Goal: Task Accomplishment & Management: Complete application form

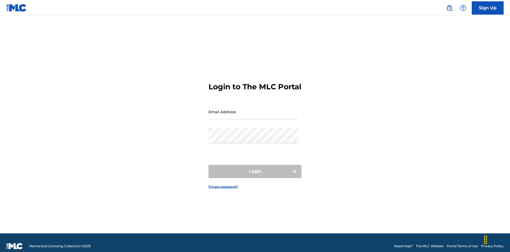
scroll to position [7, 0]
click at [254, 109] on input "Email Address" at bounding box center [254, 111] width 90 height 15
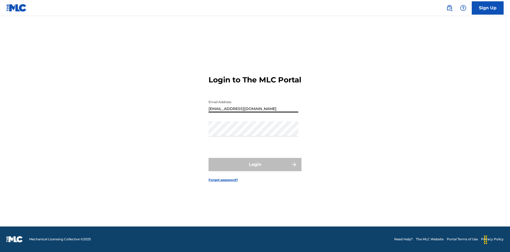
type input "[EMAIL_ADDRESS][DOMAIN_NAME]"
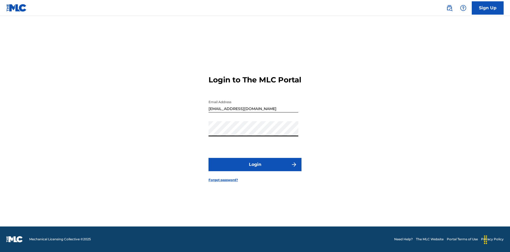
click at [255, 169] on button "Login" at bounding box center [255, 164] width 93 height 13
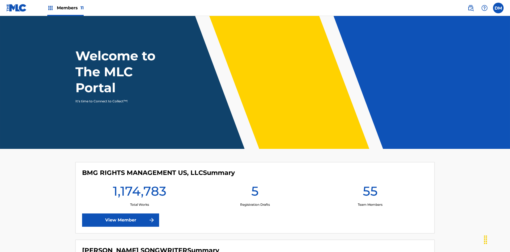
click at [65, 8] on span "Members 11" at bounding box center [70, 8] width 27 height 6
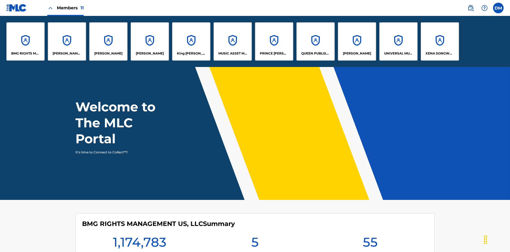
click at [191, 53] on p "King [PERSON_NAME]" at bounding box center [191, 53] width 29 height 5
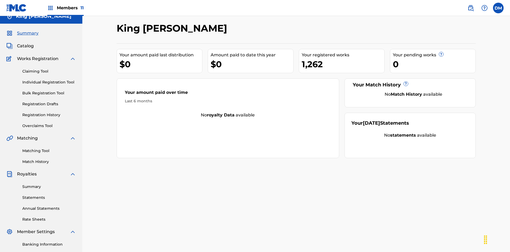
click at [49, 79] on link "Individual Registration Tool" at bounding box center [49, 82] width 54 height 6
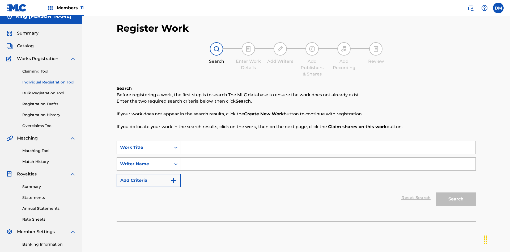
click at [144, 144] on div "Work Title" at bounding box center [144, 147] width 48 height 6
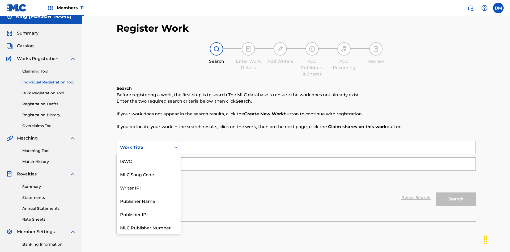
click at [149, 167] on div "MLC Song Code" at bounding box center [149, 173] width 64 height 13
click at [144, 161] on div "Writer Name" at bounding box center [144, 164] width 48 height 6
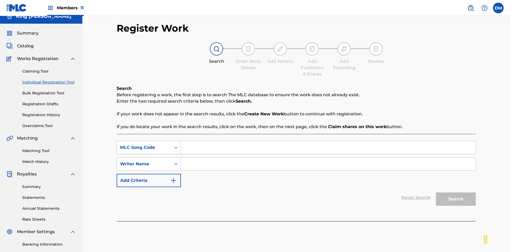
click at [328, 141] on input "Search Form" at bounding box center [328, 147] width 295 height 13
type input "RB0ZQR"
click at [328, 158] on input "Search Form" at bounding box center [328, 164] width 295 height 13
type input "[PERSON_NAME] [PERSON_NAME]"
click at [456, 192] on button "Search" at bounding box center [456, 198] width 40 height 13
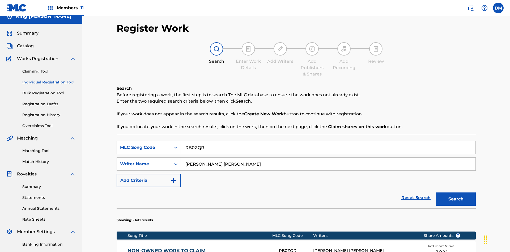
click at [296, 248] on div "RB0ZQR" at bounding box center [296, 251] width 34 height 6
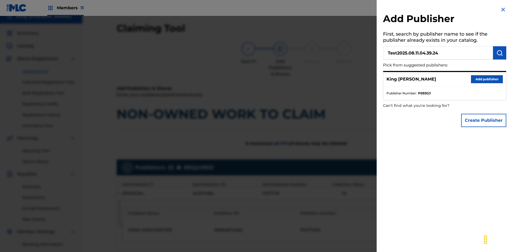
click at [500, 53] on img "submit" at bounding box center [500, 53] width 6 height 6
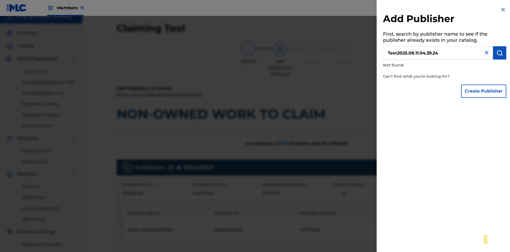
click at [484, 91] on button "Create Publisher" at bounding box center [483, 91] width 45 height 13
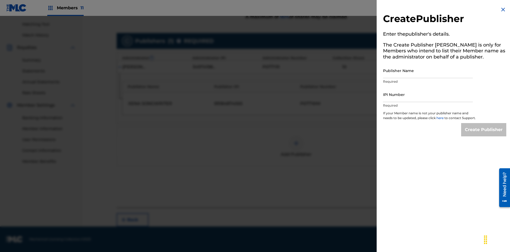
click at [428, 70] on input "Publisher Name" at bounding box center [428, 70] width 90 height 15
type input "Test2025.08.11.04.39.29"
click at [428, 94] on input "IPI Number" at bounding box center [428, 94] width 90 height 15
type input "00595839777"
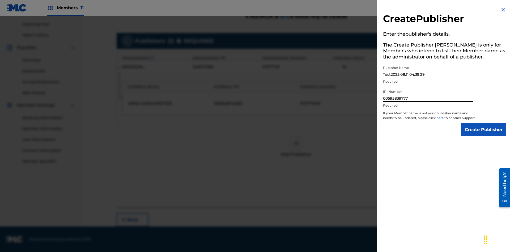
click at [484, 134] on input "Create Publisher" at bounding box center [483, 129] width 45 height 13
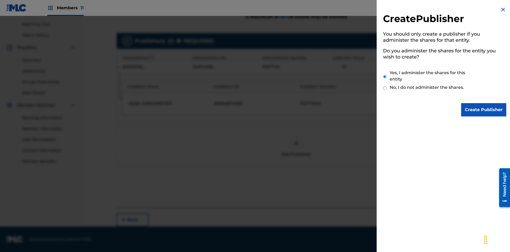
click at [385, 77] on input "Yes, I administer the shares for this entity" at bounding box center [384, 76] width 3 height 11
click at [484, 110] on input "Create Publisher" at bounding box center [483, 109] width 45 height 13
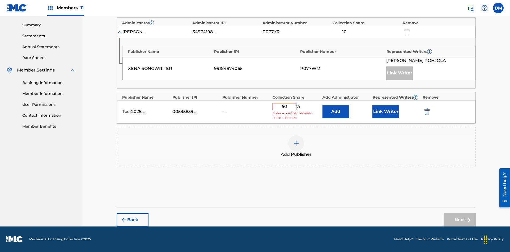
scroll to position [165, 0]
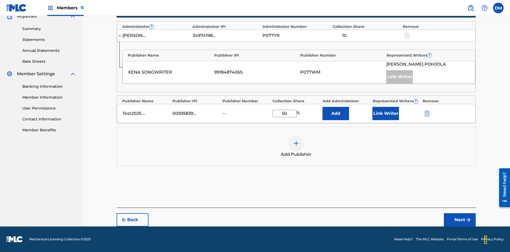
type input "50"
click at [386, 113] on button "Link Writer" at bounding box center [386, 113] width 27 height 13
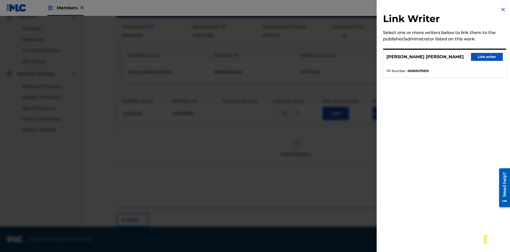
click at [487, 57] on button "Link writer" at bounding box center [487, 57] width 32 height 8
click at [386, 113] on button "Link Writer" at bounding box center [386, 113] width 27 height 13
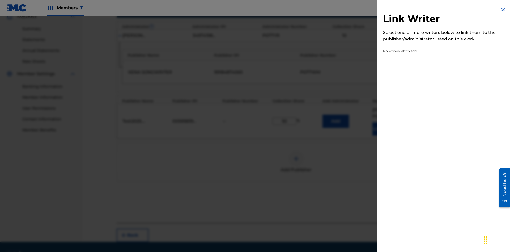
click at [503, 10] on img at bounding box center [503, 9] width 6 height 6
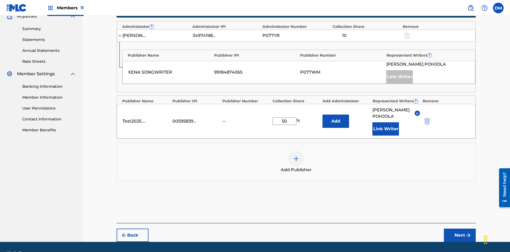
click at [336, 115] on button "Add" at bounding box center [336, 121] width 27 height 13
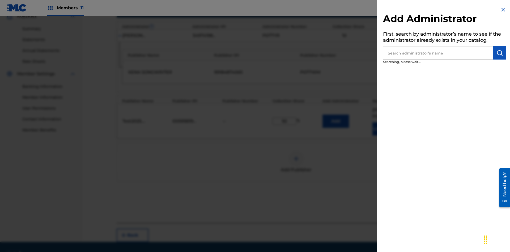
click at [438, 53] on input "text" at bounding box center [438, 52] width 110 height 13
click at [500, 53] on img "submit" at bounding box center [500, 53] width 6 height 6
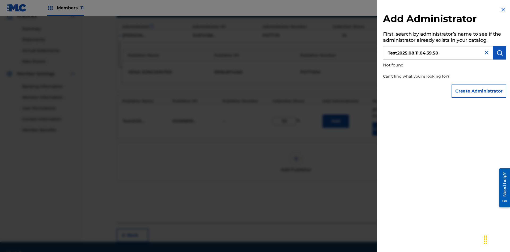
click at [479, 91] on button "Create Administrator" at bounding box center [479, 91] width 55 height 13
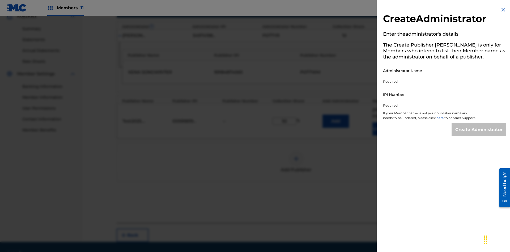
click at [428, 70] on input "Administrator Name" at bounding box center [428, 70] width 90 height 15
type input "Test2025.08.11.04.39.54"
click at [428, 94] on input "IPI Number" at bounding box center [428, 94] width 90 height 15
type input "00595839777"
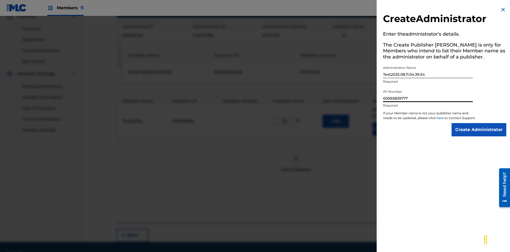
click at [479, 134] on input "Create Administrator" at bounding box center [479, 129] width 55 height 13
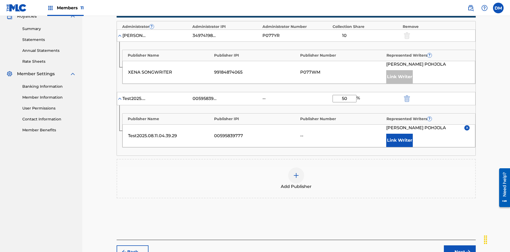
scroll to position [203, 0]
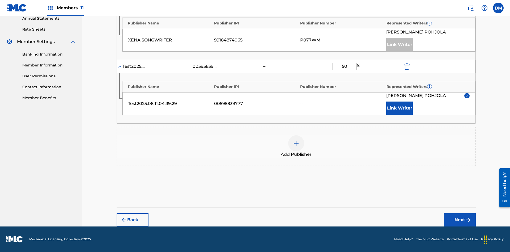
click at [460, 220] on button "Next" at bounding box center [460, 219] width 32 height 13
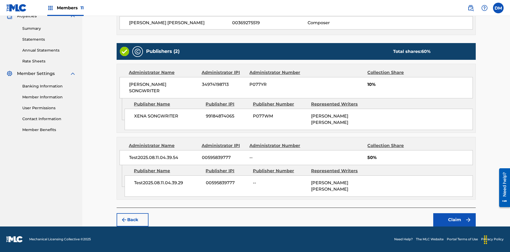
click at [455, 220] on button "Claim" at bounding box center [454, 219] width 43 height 13
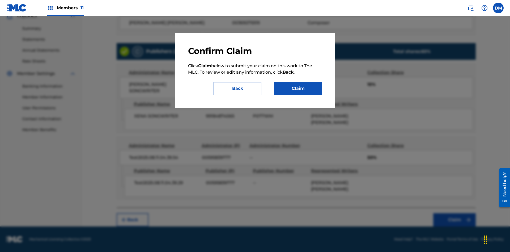
click at [298, 88] on button "Claim" at bounding box center [298, 88] width 48 height 13
